Goal: Find specific page/section: Find specific page/section

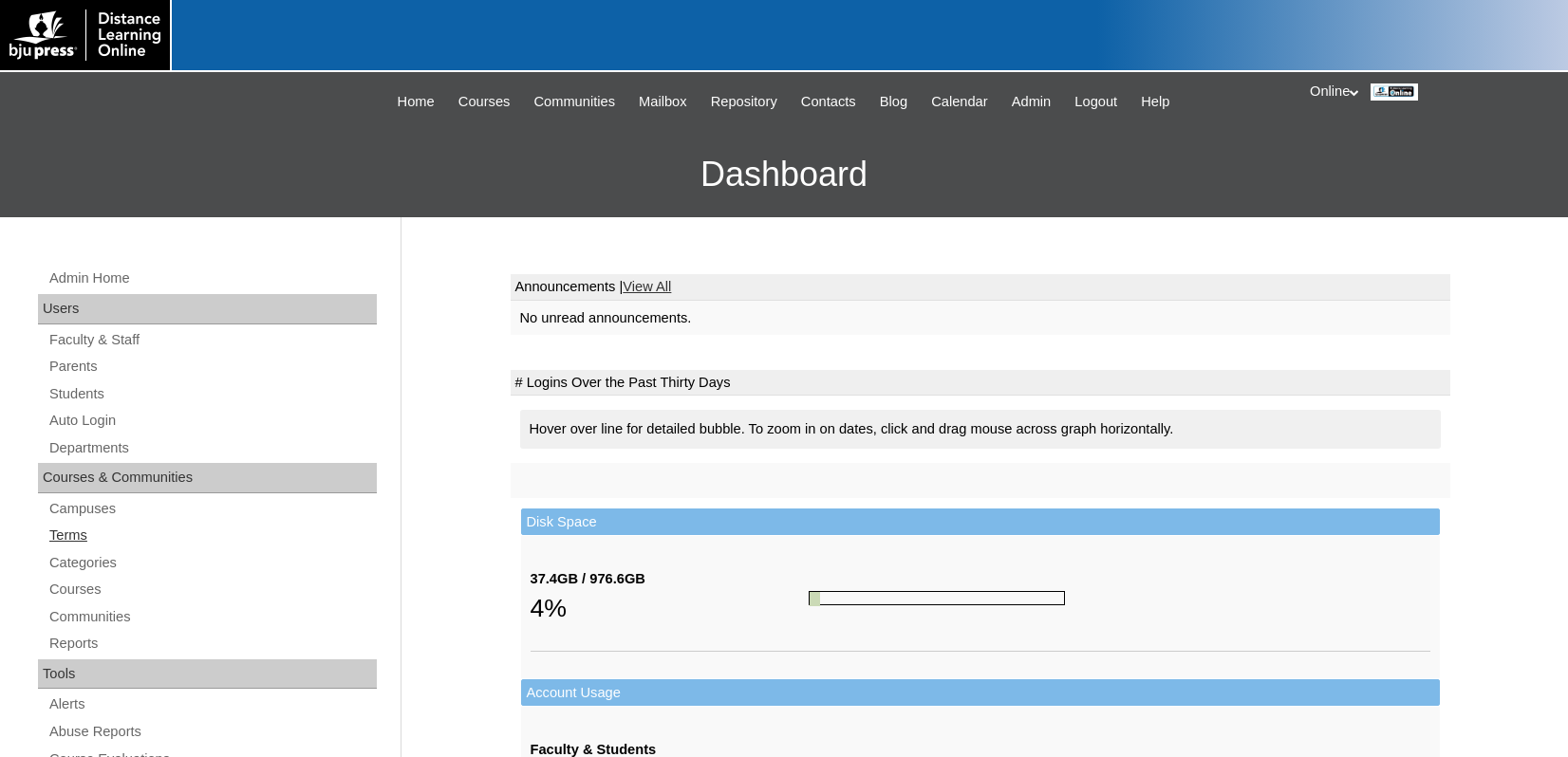
click at [81, 538] on link "Terms" at bounding box center [212, 535] width 329 height 23
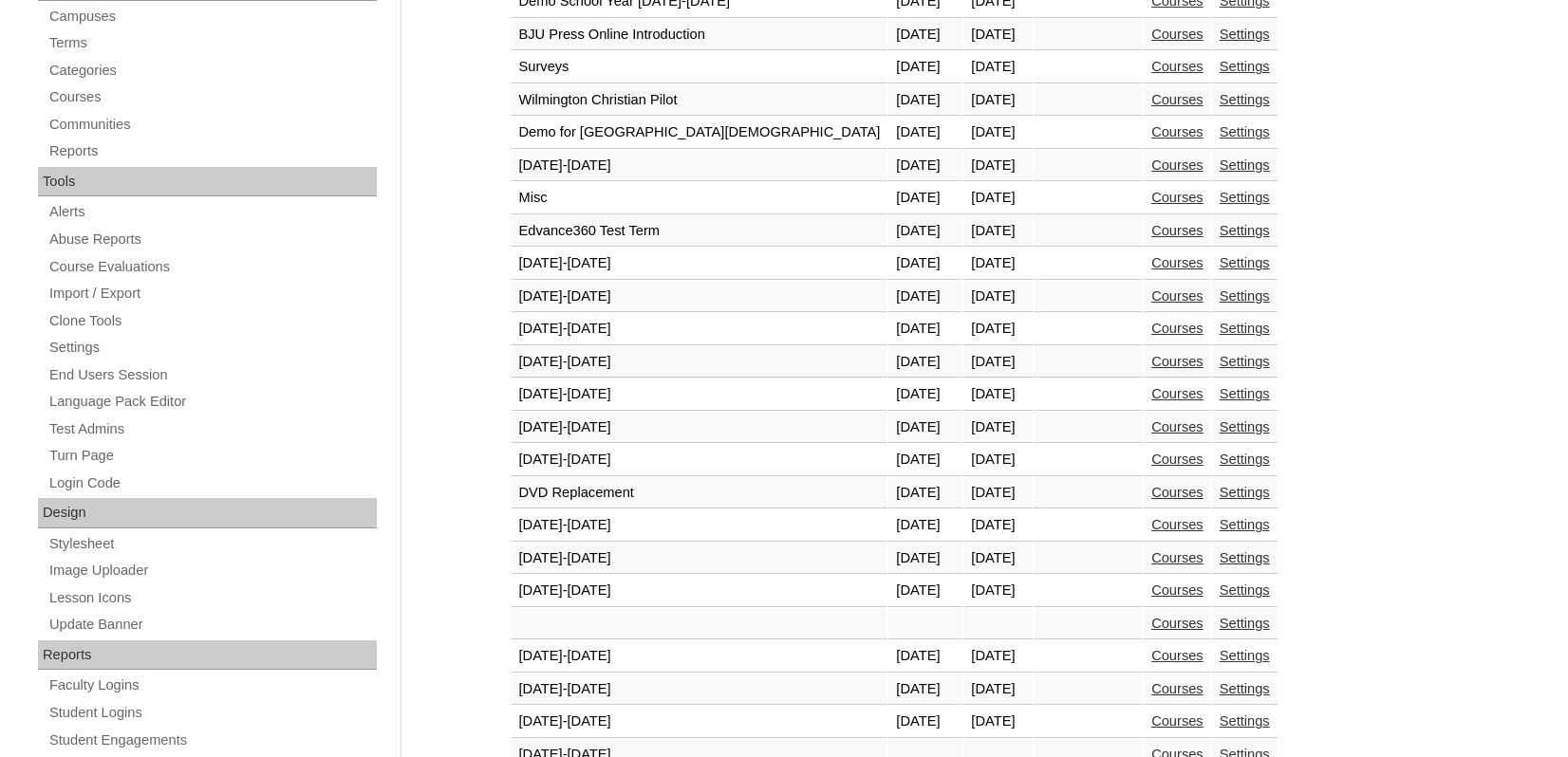
scroll to position [569, 0]
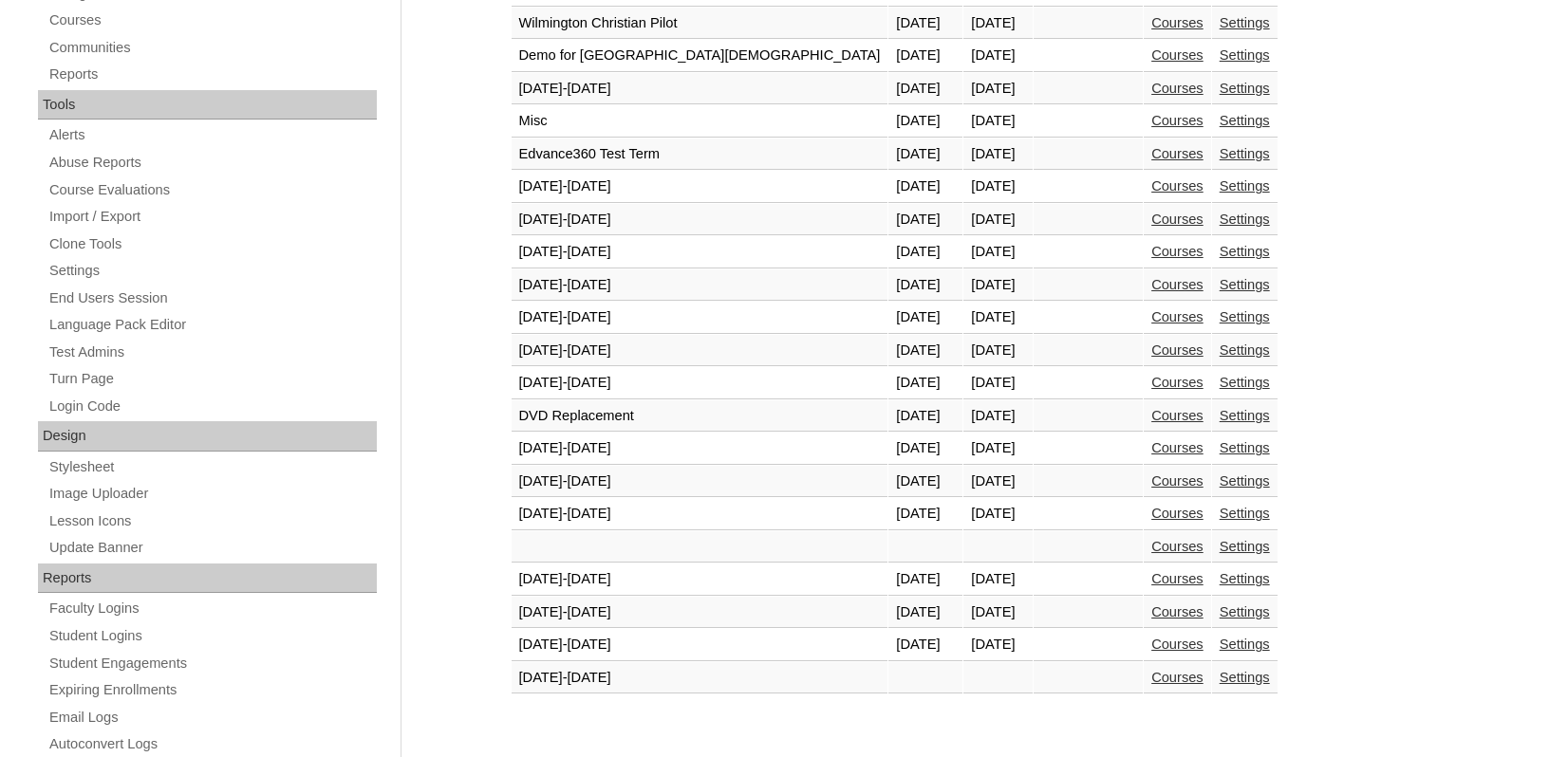
click at [1151, 646] on link "Courses" at bounding box center [1178, 644] width 53 height 16
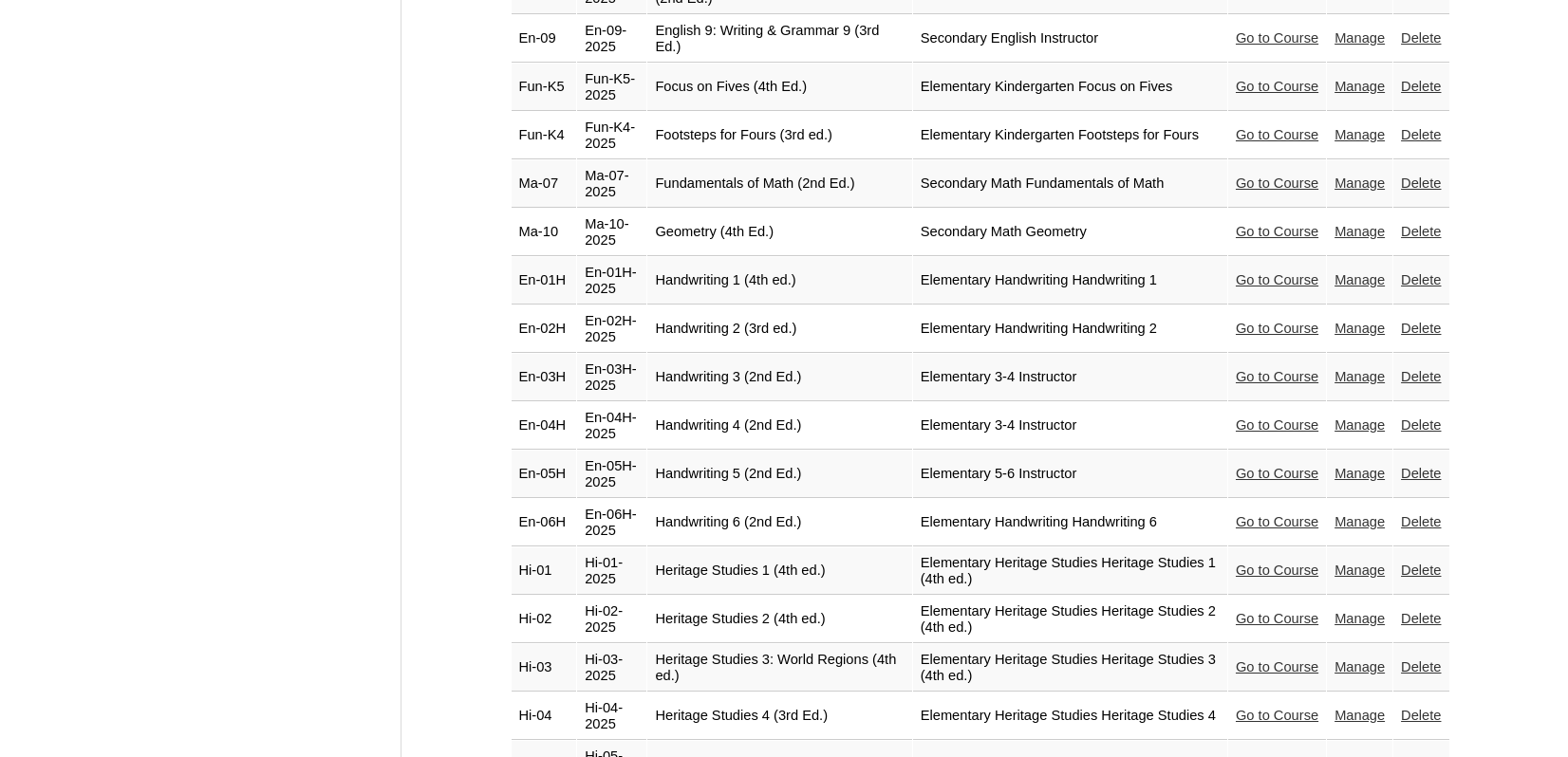
scroll to position [2467, 0]
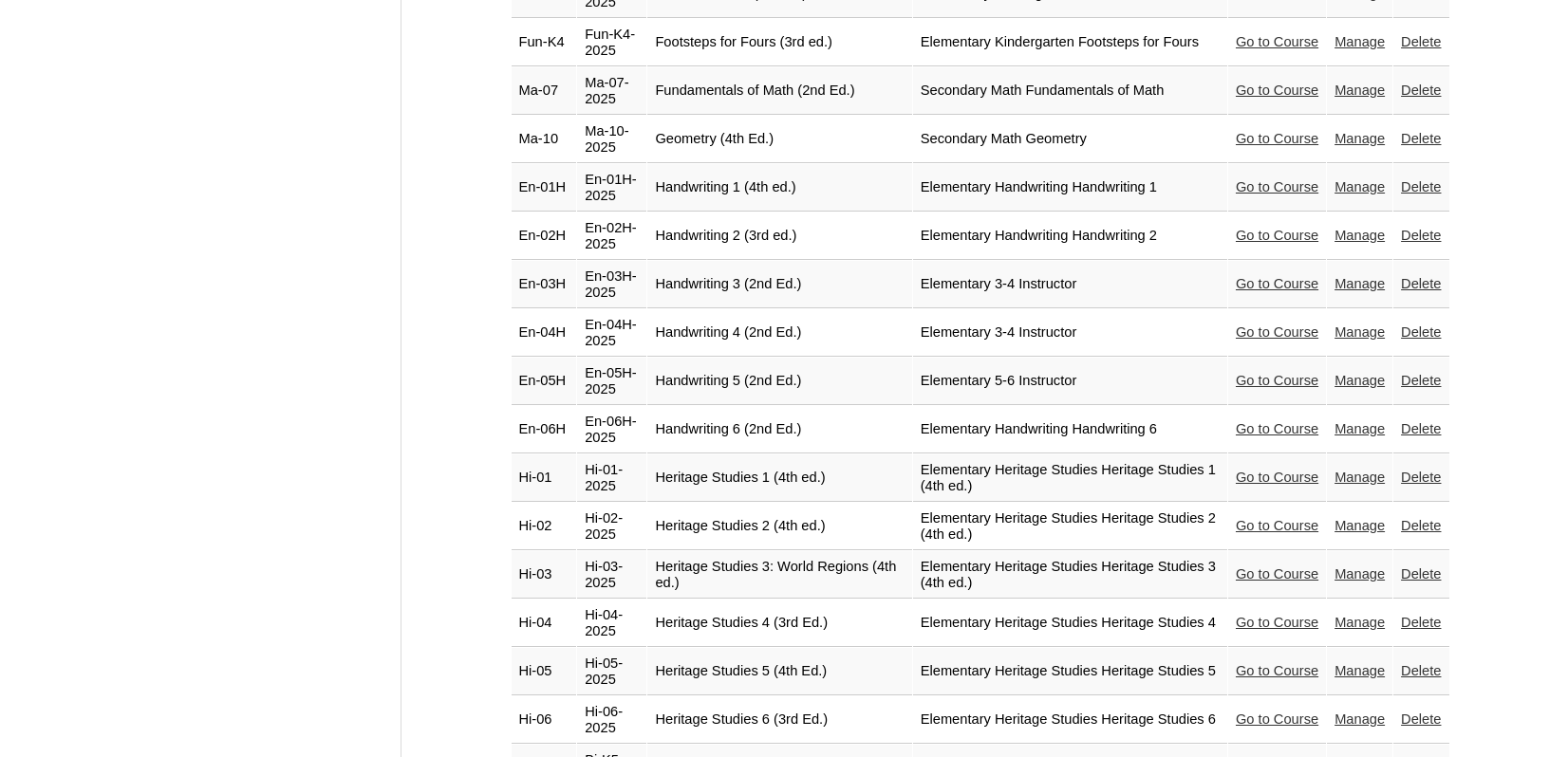
click at [1265, 711] on link "Go to Course" at bounding box center [1276, 719] width 83 height 16
